Goal: Check status: Check status

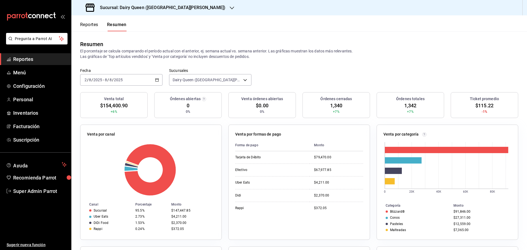
click at [163, 7] on h3 "Sucursal: Dairy Queen ([GEOGRAPHIC_DATA][PERSON_NAME])" at bounding box center [161, 7] width 130 height 7
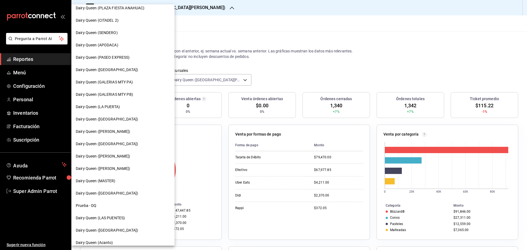
scroll to position [143, 0]
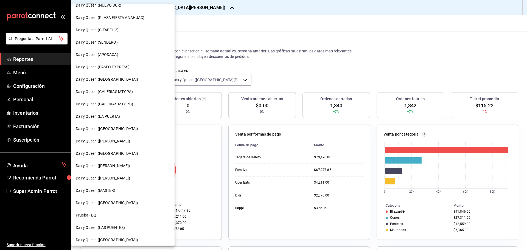
click at [97, 53] on span "Dairy Queen (APODACA)" at bounding box center [97, 55] width 43 height 6
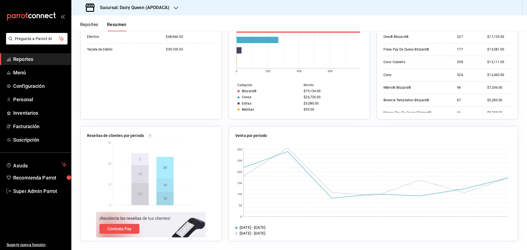
scroll to position [0, 0]
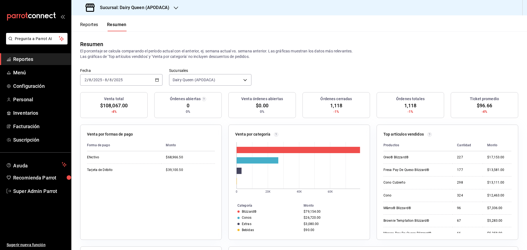
click at [94, 21] on div "Reportes Resumen" at bounding box center [98, 23] width 55 height 16
click at [95, 24] on button "Reportes" at bounding box center [89, 26] width 18 height 9
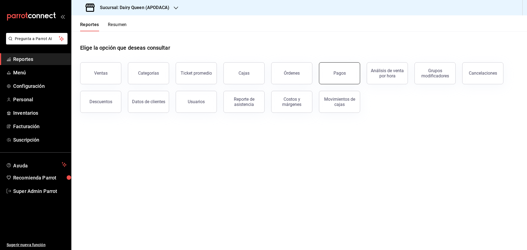
click at [346, 70] on button "Pagos" at bounding box center [339, 73] width 41 height 22
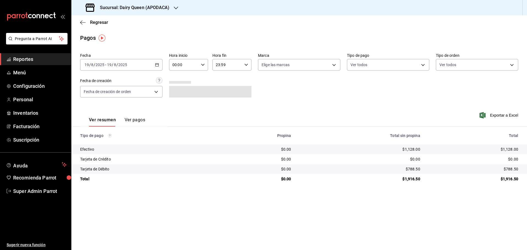
click at [157, 65] on icon "button" at bounding box center [157, 65] width 4 height 4
click at [116, 143] on span "Rango de fechas" at bounding box center [106, 143] width 43 height 6
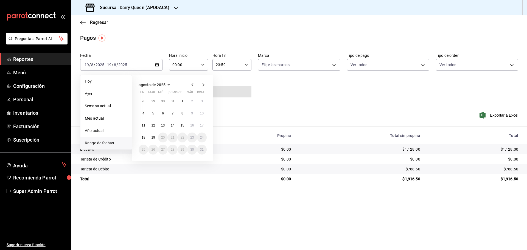
click at [191, 83] on icon "button" at bounding box center [192, 85] width 7 height 7
click at [162, 138] on abbr "23" at bounding box center [163, 140] width 4 height 4
